Goal: Book appointment/travel/reservation

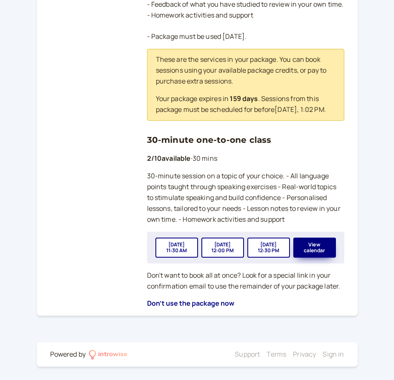
scroll to position [261, 0]
click at [305, 246] on button "View calendar" at bounding box center [314, 248] width 43 height 20
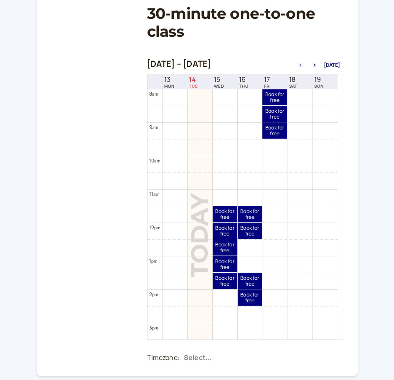
scroll to position [125, 0]
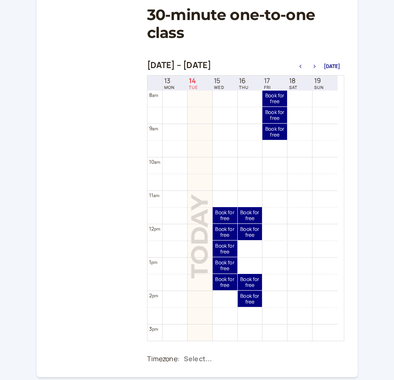
click at [314, 67] on icon "button" at bounding box center [314, 66] width 10 height 3
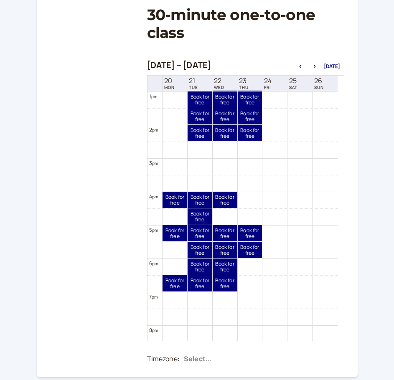
scroll to position [435, 0]
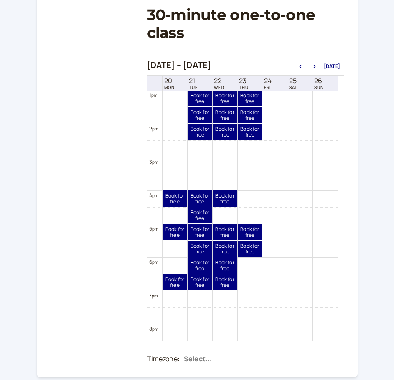
click at [170, 213] on td at bounding box center [249, 215] width 175 height 17
click at [166, 245] on td at bounding box center [249, 248] width 175 height 17
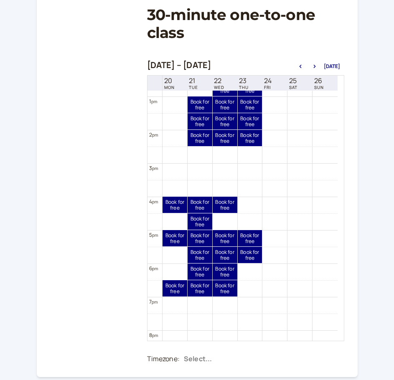
scroll to position [426, 0]
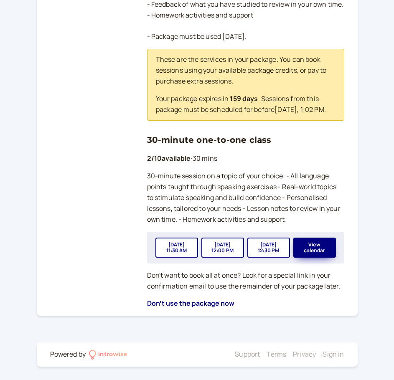
scroll to position [261, 0]
click at [317, 242] on button "View calendar" at bounding box center [314, 248] width 43 height 20
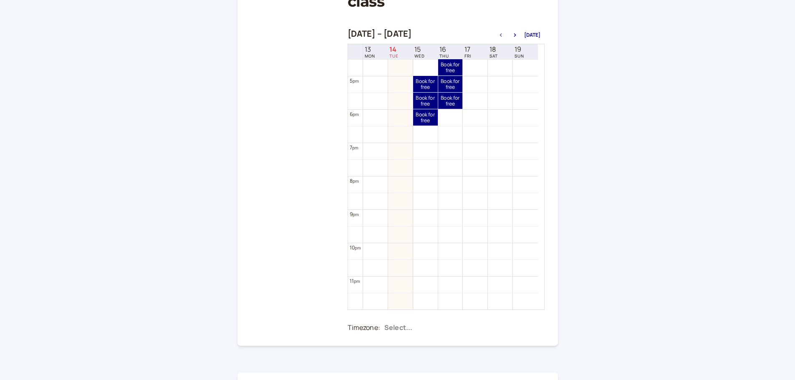
scroll to position [187, 0]
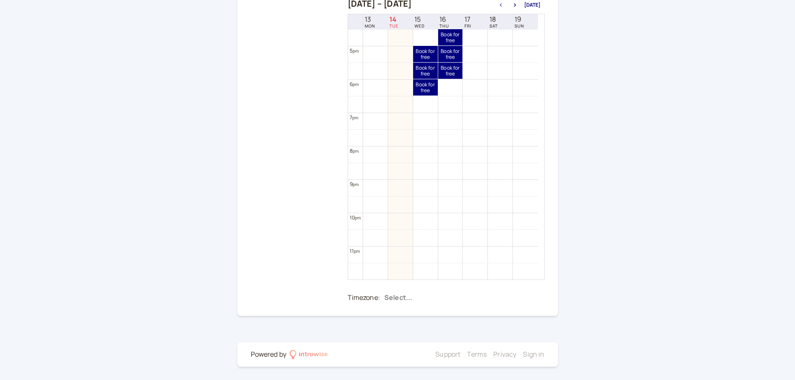
click at [391, 296] on div at bounding box center [462, 298] width 156 height 13
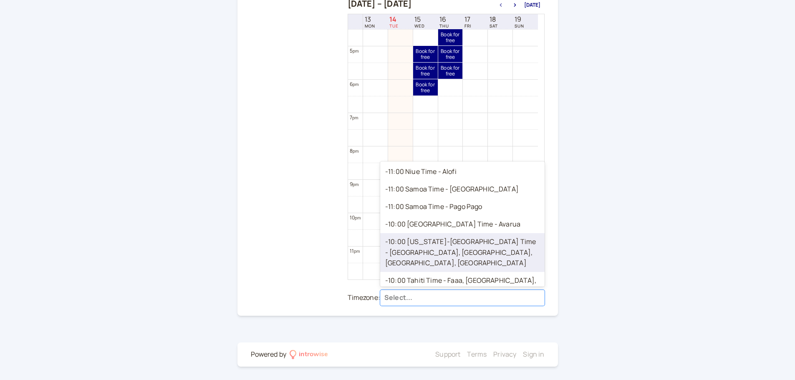
scroll to position [250, 0]
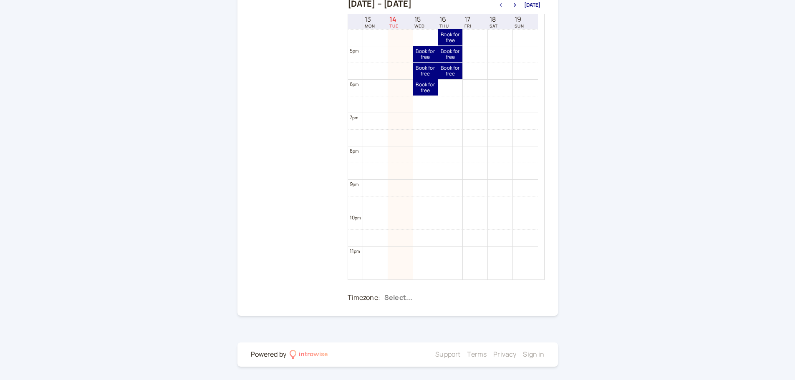
click at [400, 294] on div at bounding box center [462, 298] width 156 height 13
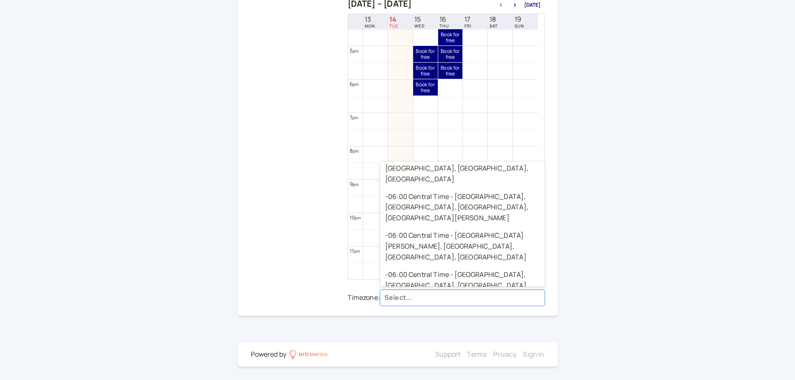
scroll to position [626, 0]
click at [400, 225] on div "Back 30-minute one-to-one class [DATE] – [DATE] [DATE] 13 MON 14 TUE 15 WED 16 …" at bounding box center [397, 96] width 795 height 567
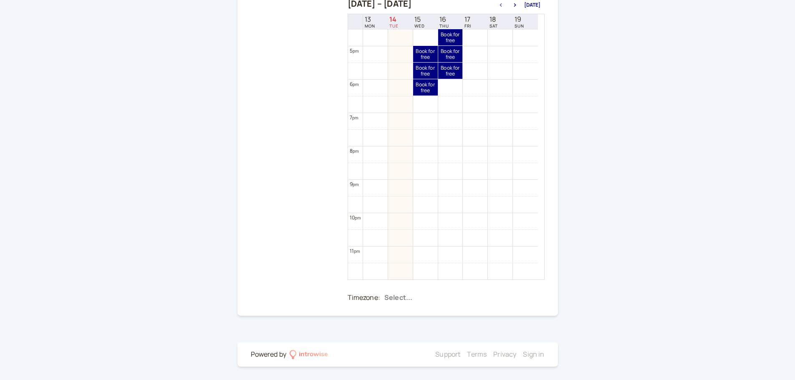
click at [394, 296] on div at bounding box center [462, 298] width 156 height 13
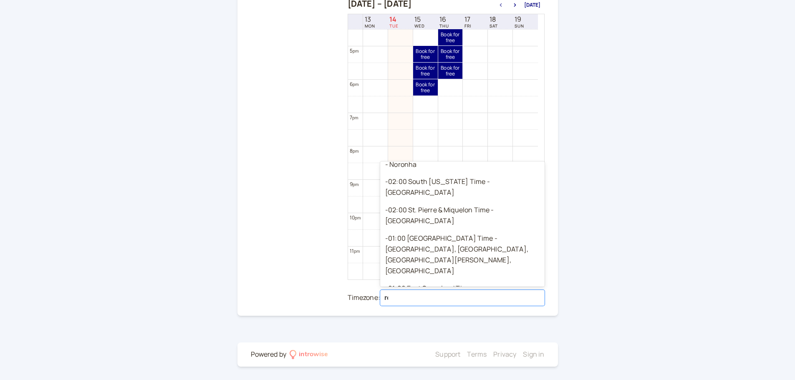
scroll to position [604, 0]
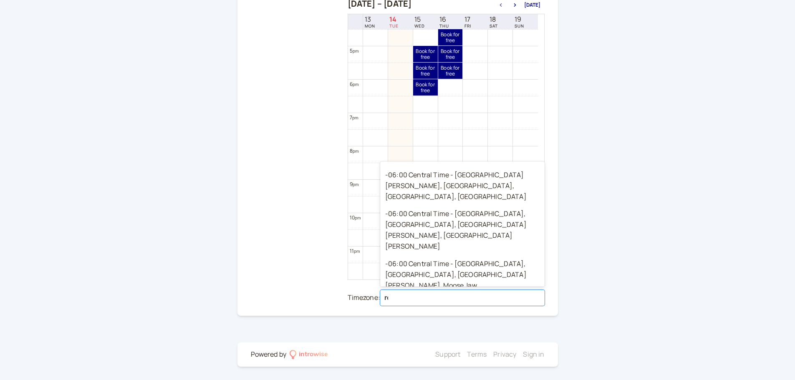
type input "rom"
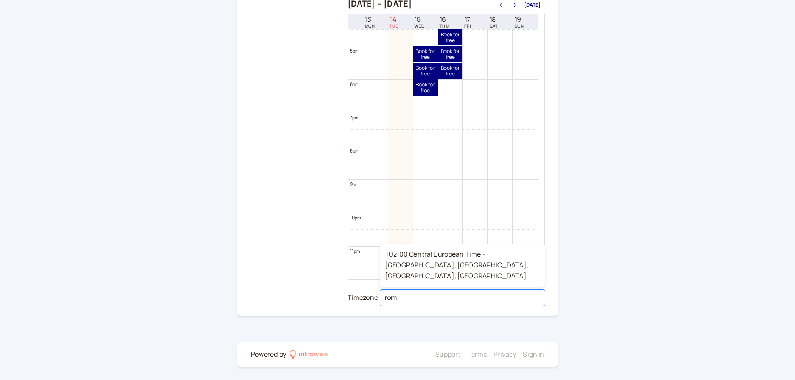
scroll to position [0, 0]
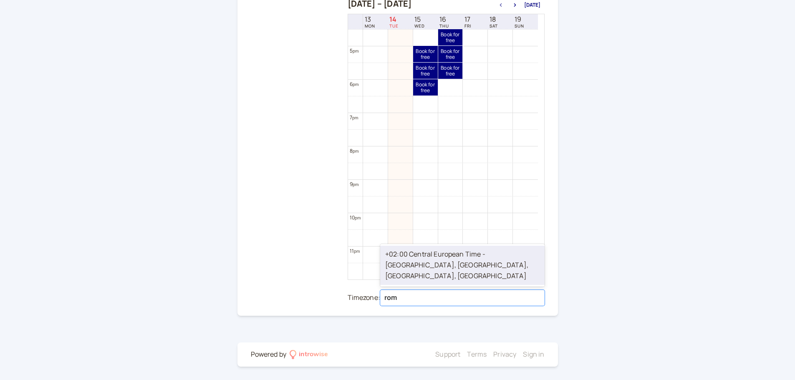
click at [400, 266] on div "+02:00 Central European Time - [GEOGRAPHIC_DATA], [GEOGRAPHIC_DATA], [GEOGRAPHI…" at bounding box center [462, 265] width 164 height 39
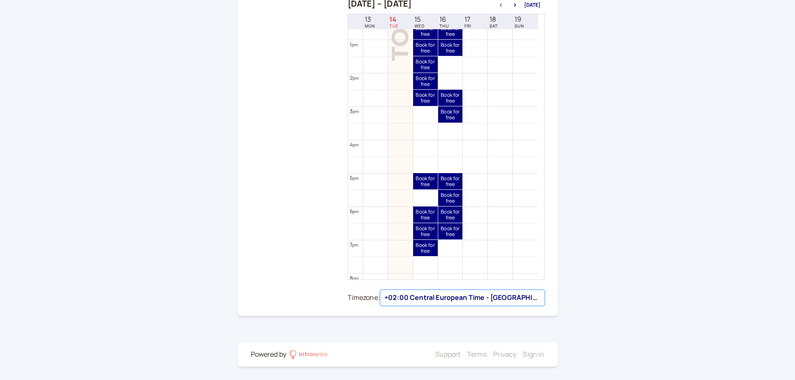
scroll to position [393, 0]
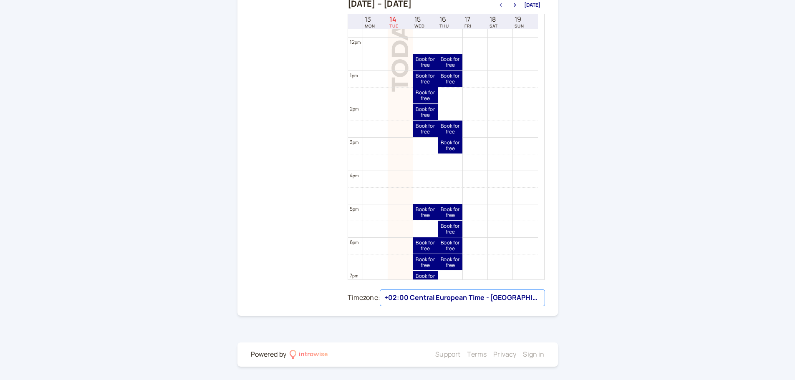
click at [400, 2] on div "[DATE] – [DATE] [DATE]" at bounding box center [446, 5] width 197 height 12
click at [400, 5] on icon "button" at bounding box center [515, 4] width 10 height 3
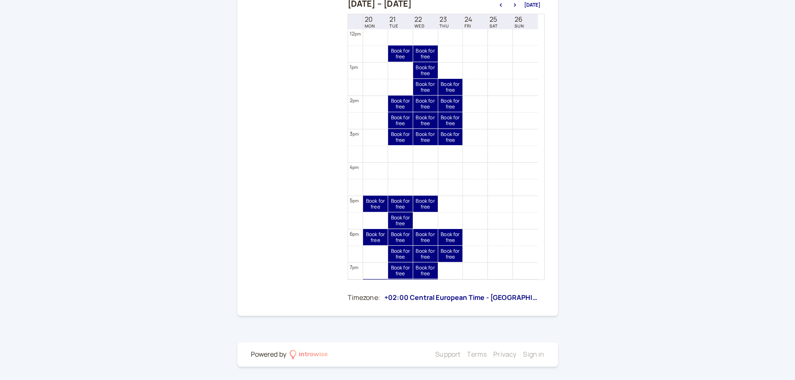
scroll to position [435, 0]
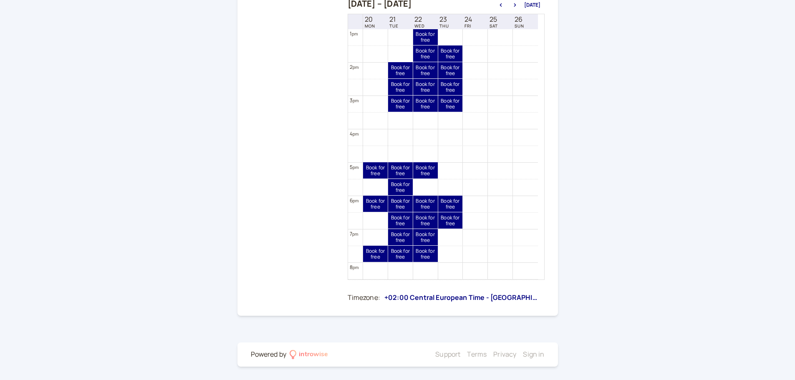
click at [371, 183] on td at bounding box center [450, 187] width 175 height 17
